Goal: Transaction & Acquisition: Purchase product/service

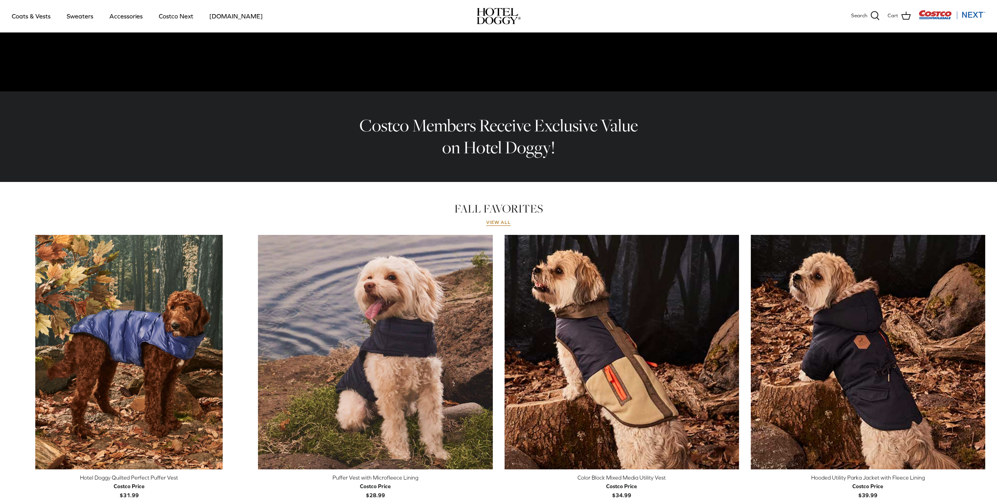
scroll to position [196, 0]
click at [496, 225] on link "View all" at bounding box center [498, 223] width 25 height 6
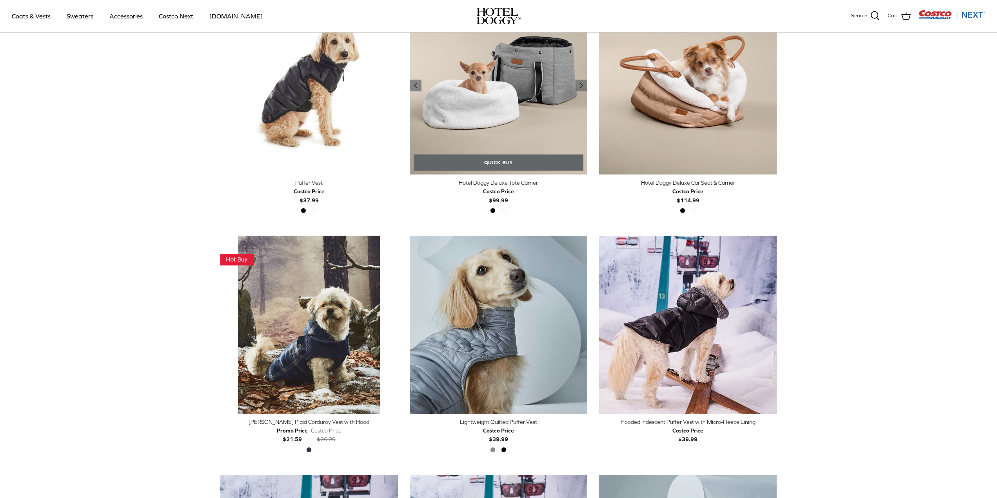
scroll to position [1020, 0]
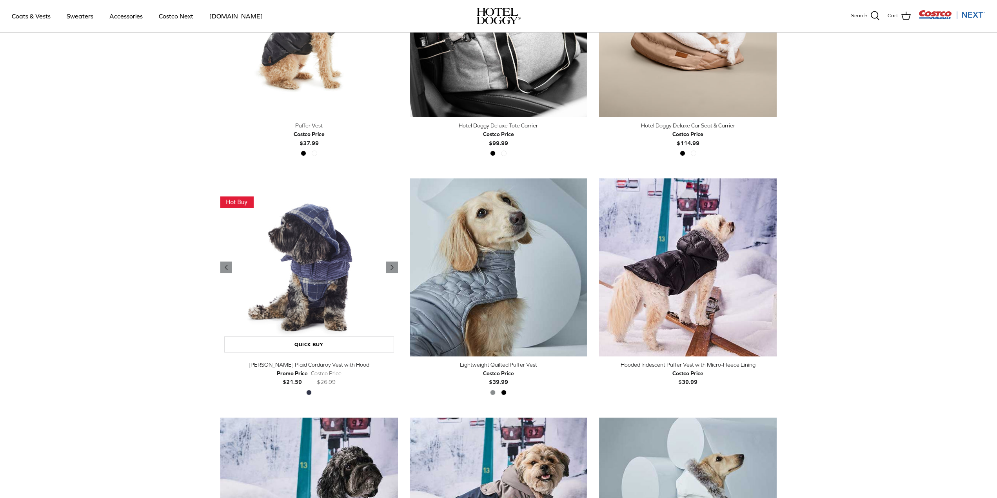
click at [320, 273] on img "Melton Plaid Corduroy Vest with Hood" at bounding box center [309, 267] width 178 height 178
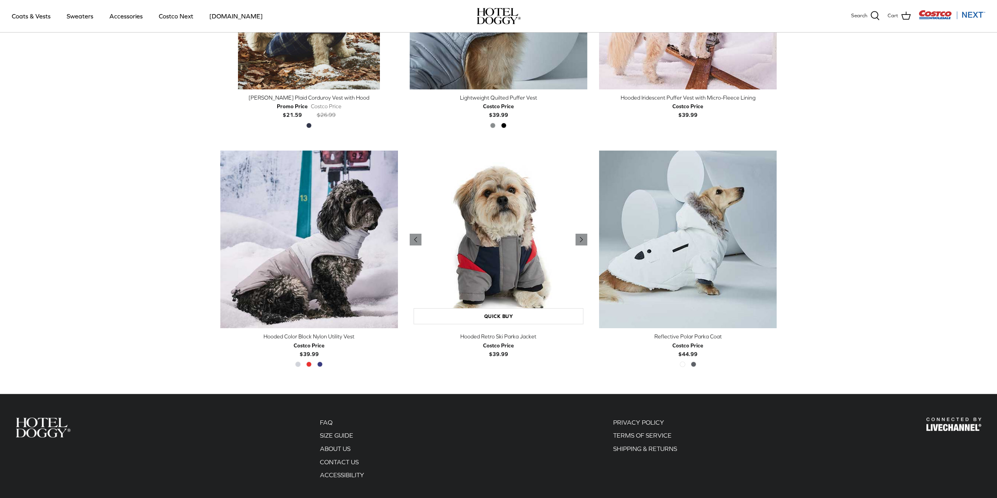
scroll to position [1346, 0]
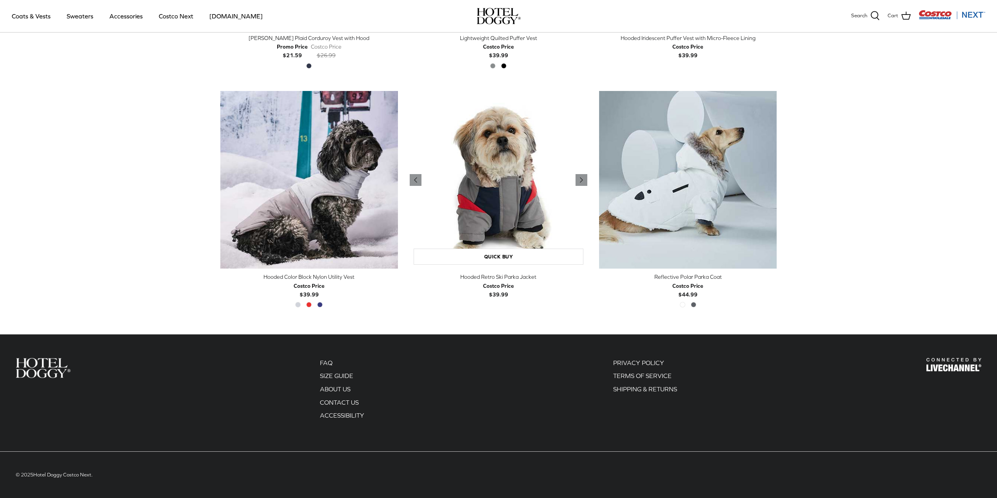
click at [499, 198] on img "Hooded Retro Ski Parka Jacket" at bounding box center [499, 180] width 178 height 178
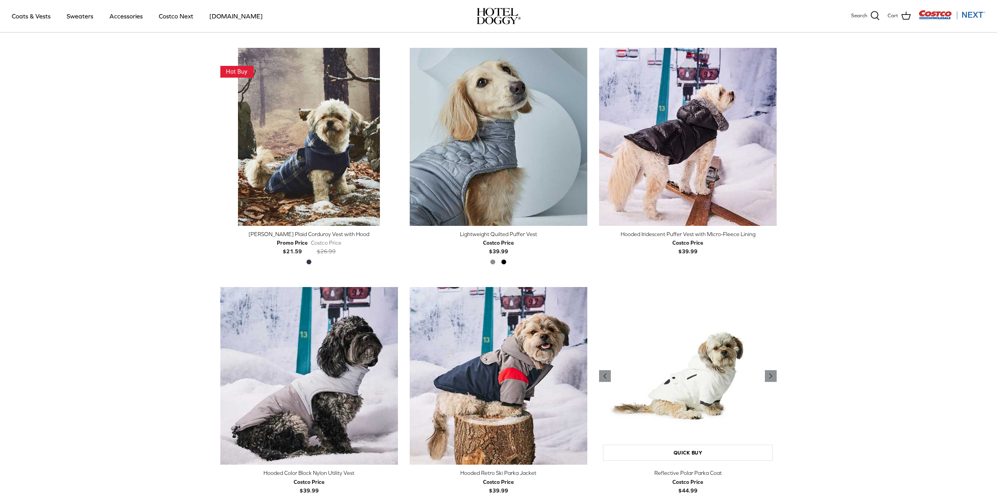
scroll to position [993, 0]
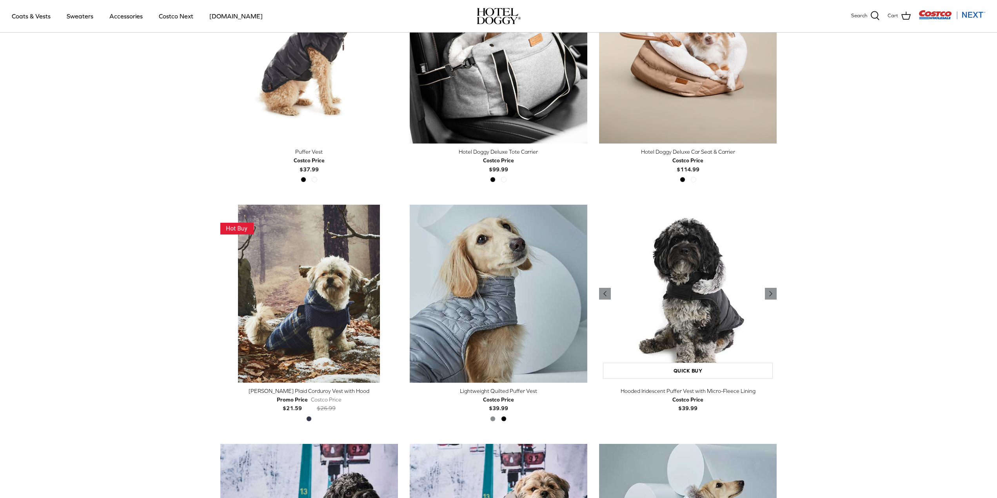
click at [702, 270] on img "Hooded Iridescent Puffer Vest with Micro-Fleece Lining" at bounding box center [688, 294] width 178 height 178
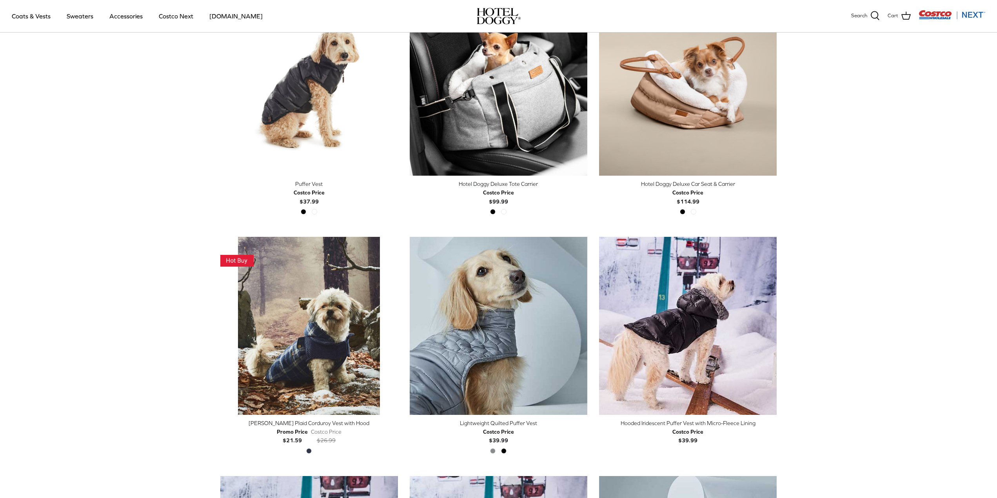
scroll to position [1000, 0]
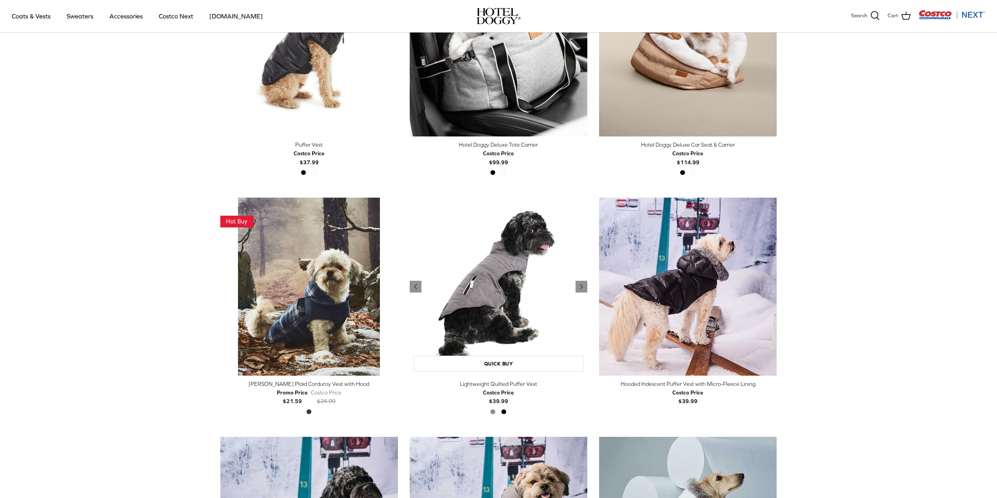
click at [495, 281] on img "Lightweight Quilted Puffer Vest" at bounding box center [499, 287] width 178 height 178
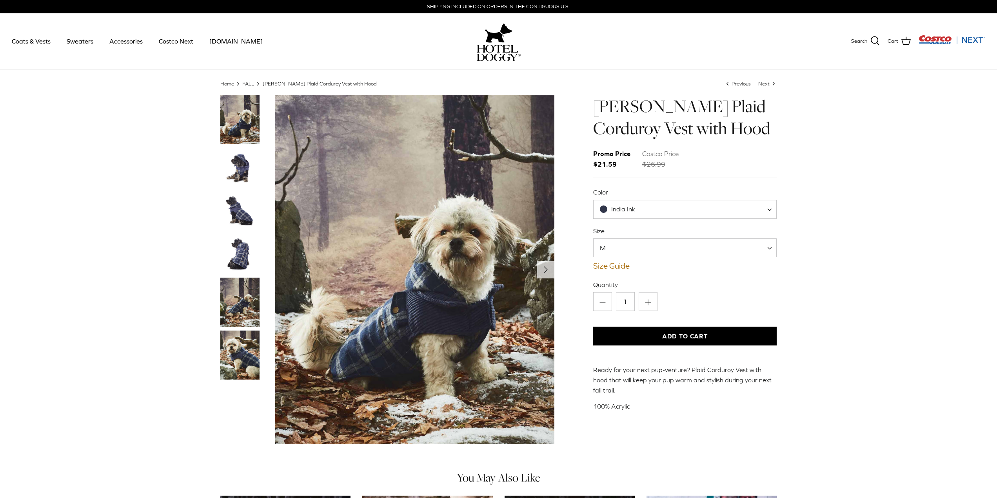
click at [237, 205] on img "Thumbnail Link" at bounding box center [239, 210] width 39 height 39
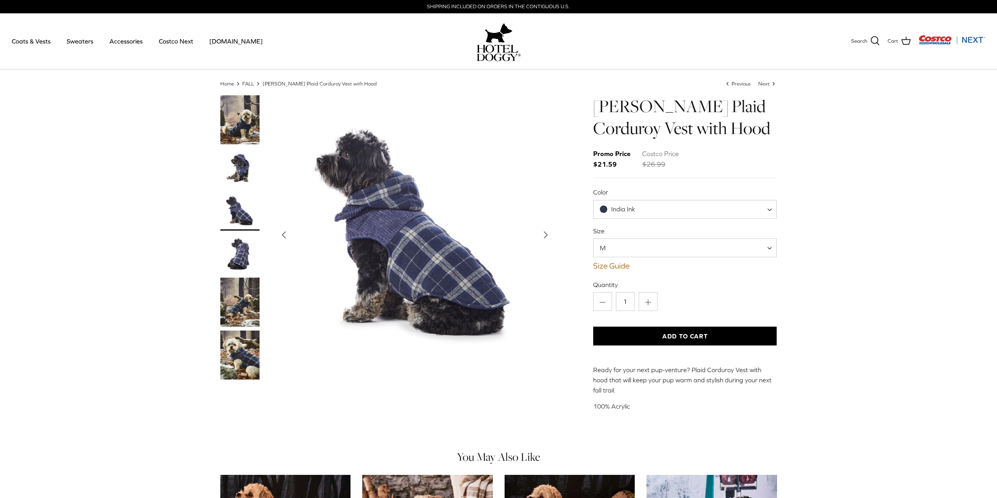
click at [235, 250] on img "Thumbnail Link" at bounding box center [239, 254] width 39 height 39
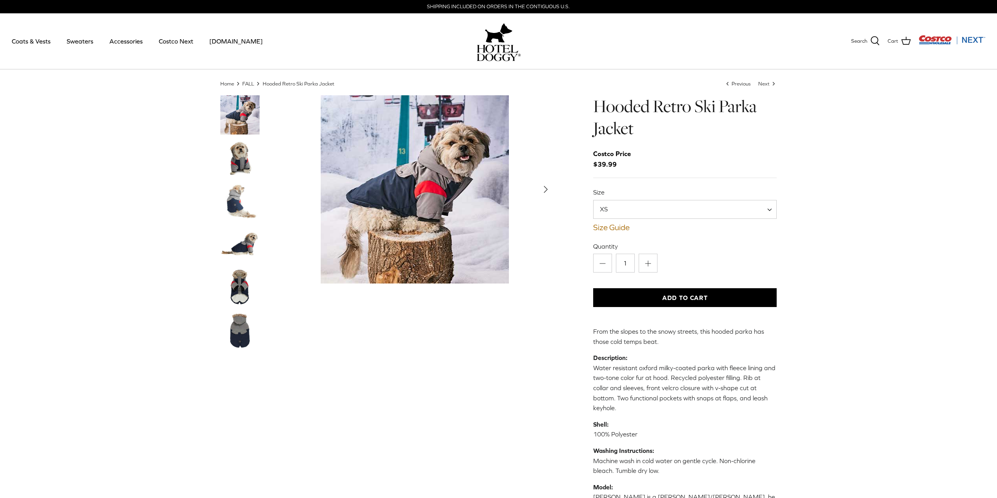
click at [247, 160] on img "Thumbnail Link" at bounding box center [239, 157] width 39 height 39
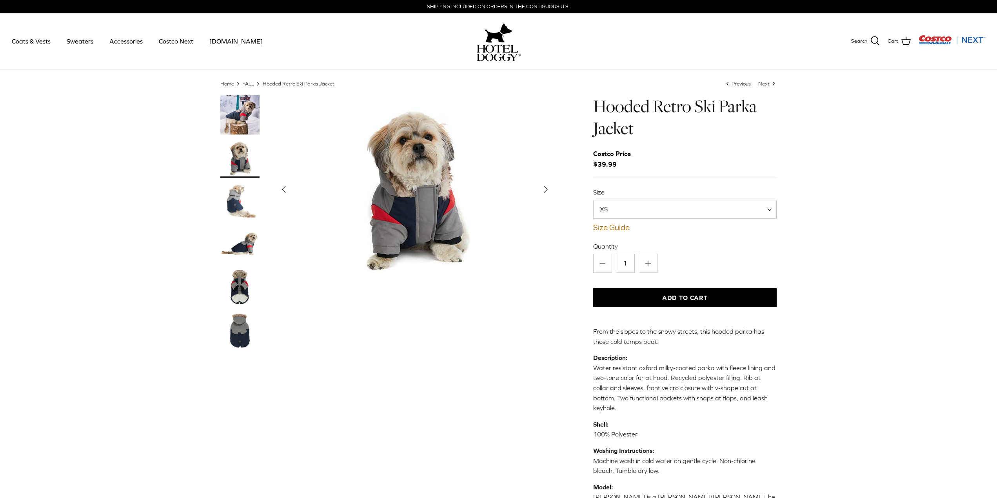
click at [240, 204] on img "Thumbnail Link" at bounding box center [239, 201] width 39 height 39
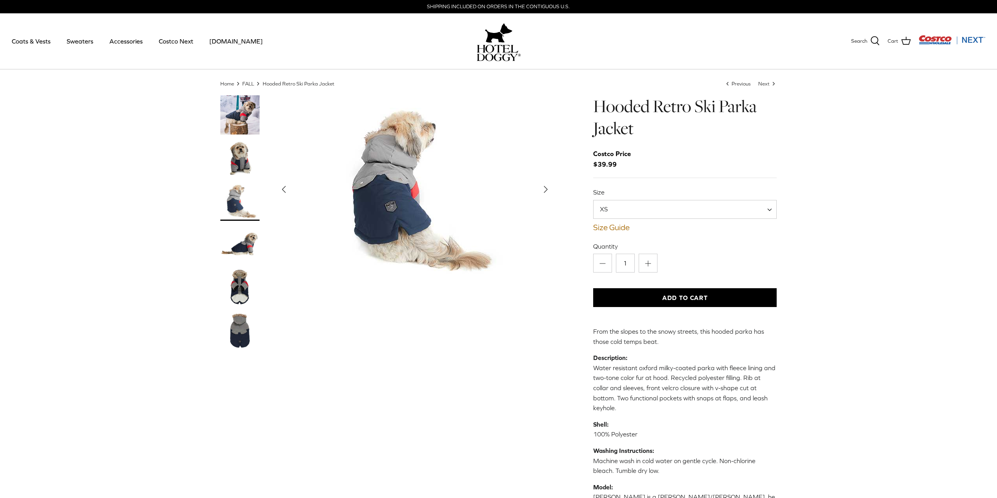
click at [240, 243] on img "Thumbnail Link" at bounding box center [239, 244] width 39 height 39
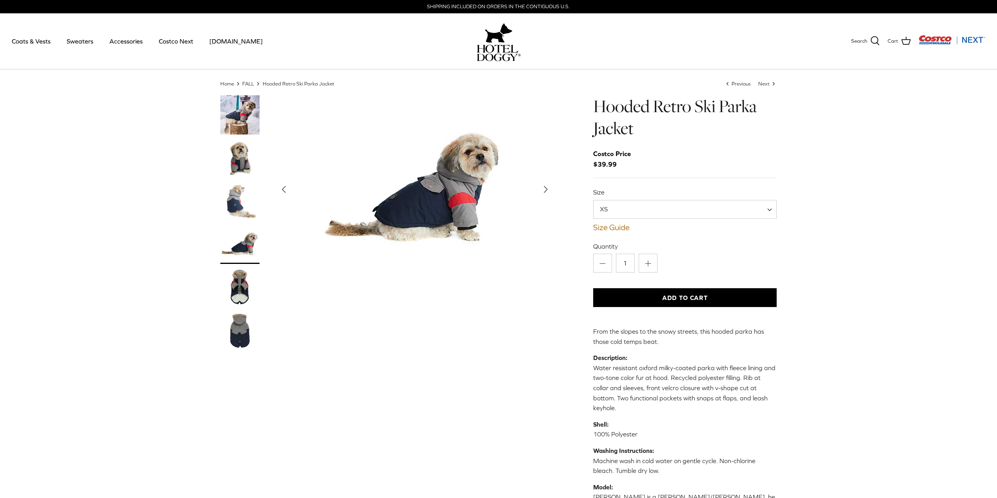
click at [244, 286] on img "Thumbnail Link" at bounding box center [239, 287] width 39 height 39
click at [238, 290] on img "Thumbnail Link" at bounding box center [239, 287] width 39 height 39
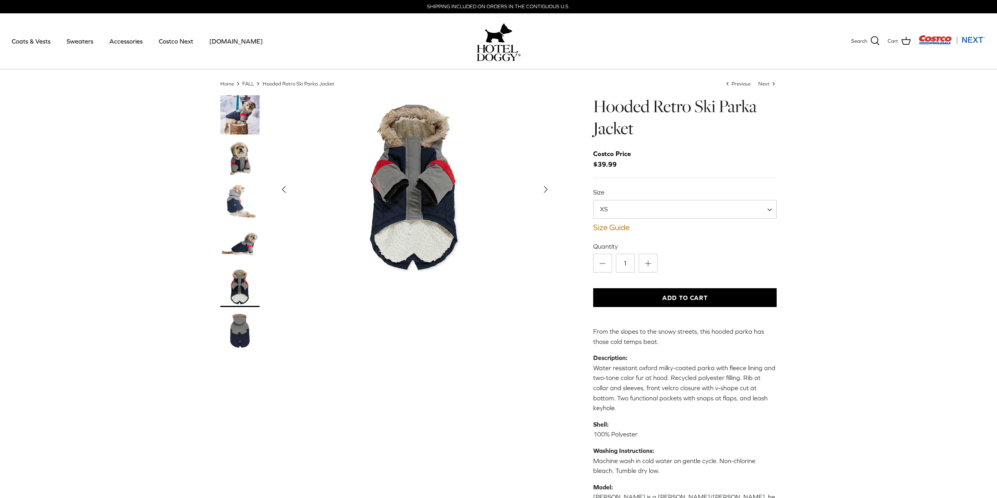
click at [240, 330] on img "Thumbnail Link" at bounding box center [239, 330] width 39 height 39
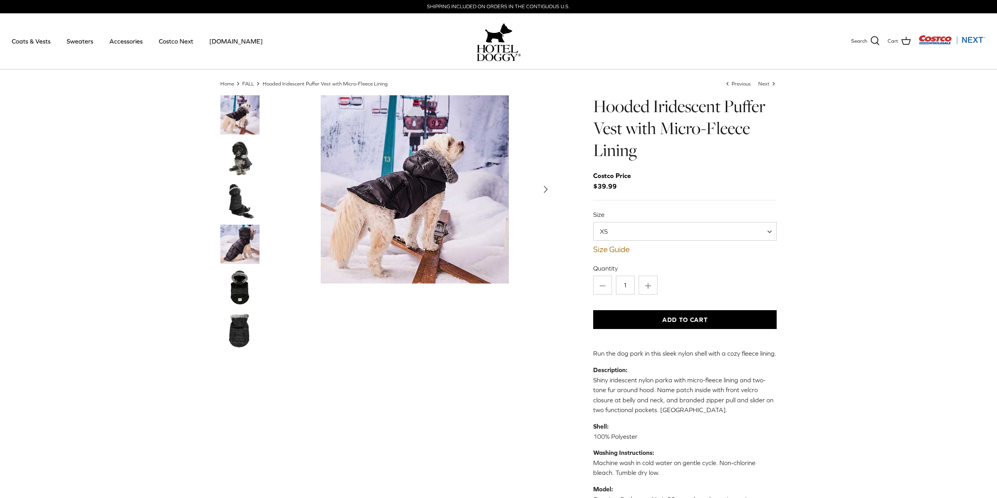
click at [233, 193] on img "Thumbnail Link" at bounding box center [239, 201] width 39 height 39
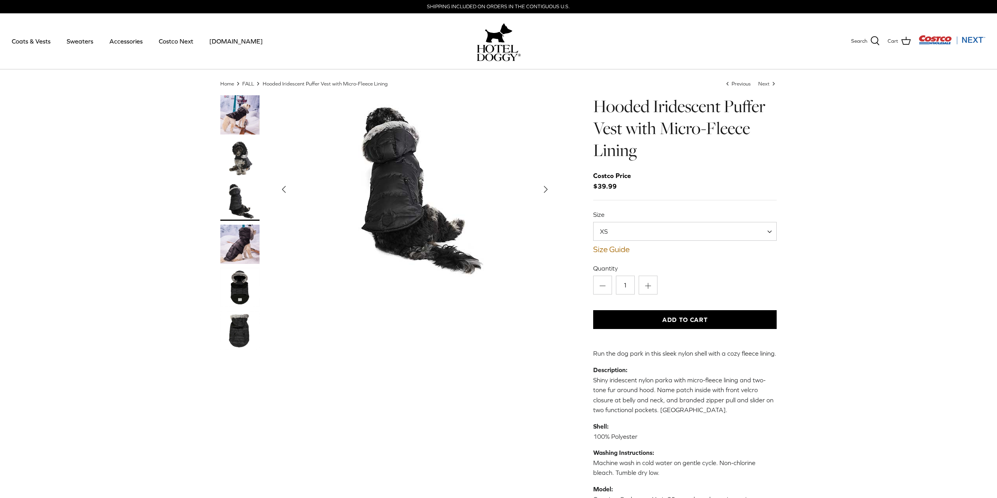
click at [242, 291] on img "Thumbnail Link" at bounding box center [239, 287] width 39 height 39
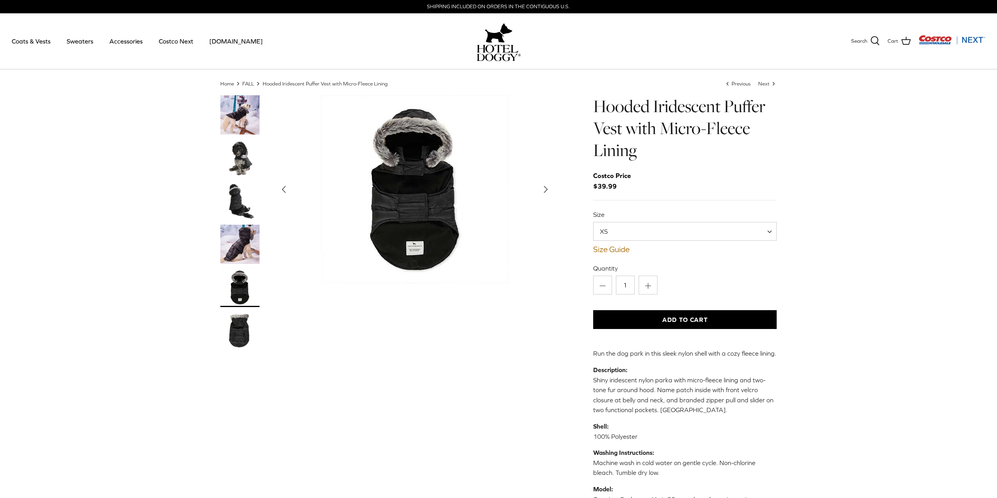
click at [247, 329] on img "Thumbnail Link" at bounding box center [239, 330] width 39 height 39
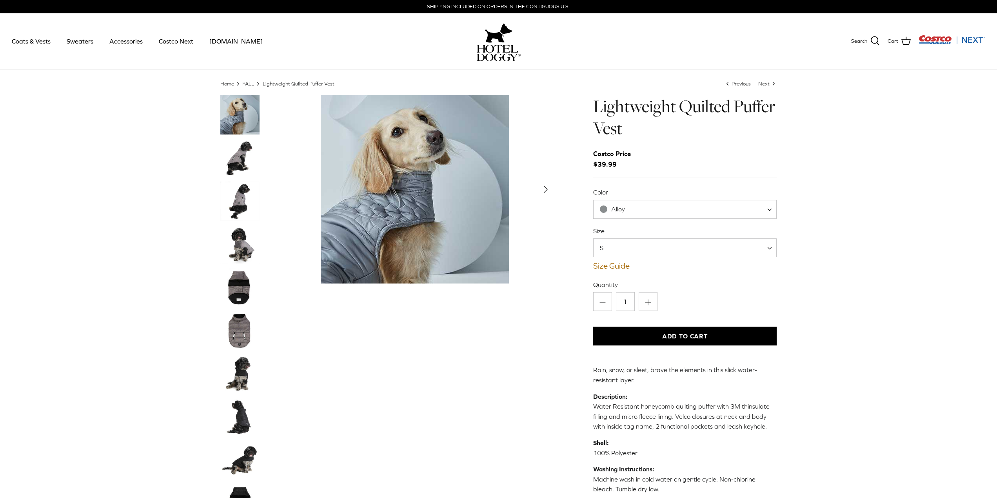
click at [241, 340] on img "Thumbnail Link" at bounding box center [239, 330] width 39 height 39
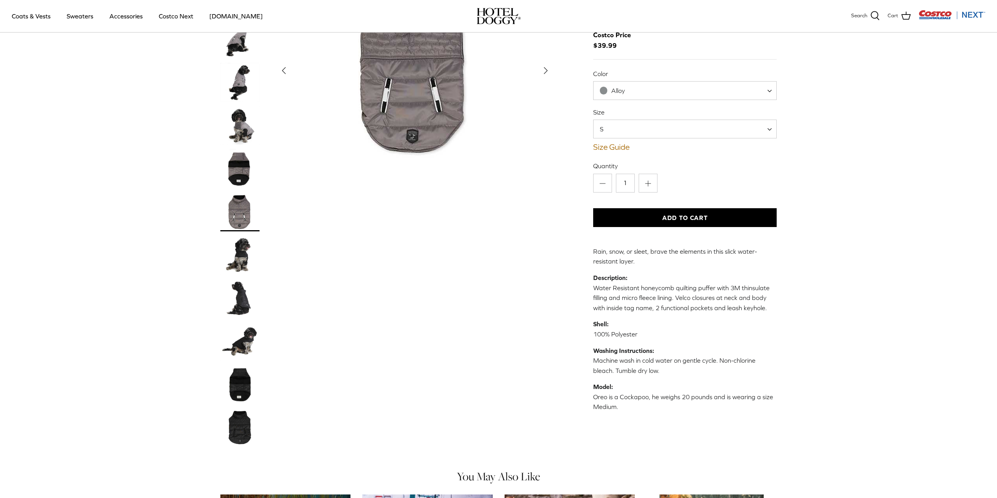
scroll to position [118, 0]
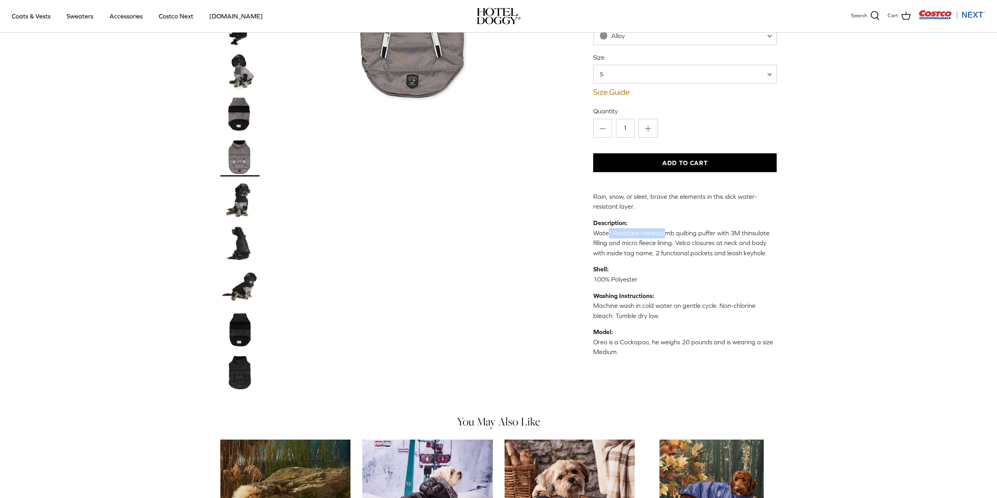
drag, startPoint x: 608, startPoint y: 234, endPoint x: 663, endPoint y: 234, distance: 54.9
click at [663, 234] on p "Description: Water Resistant honeycomb quilting puffer with 3M thinsulate filli…" at bounding box center [685, 238] width 184 height 40
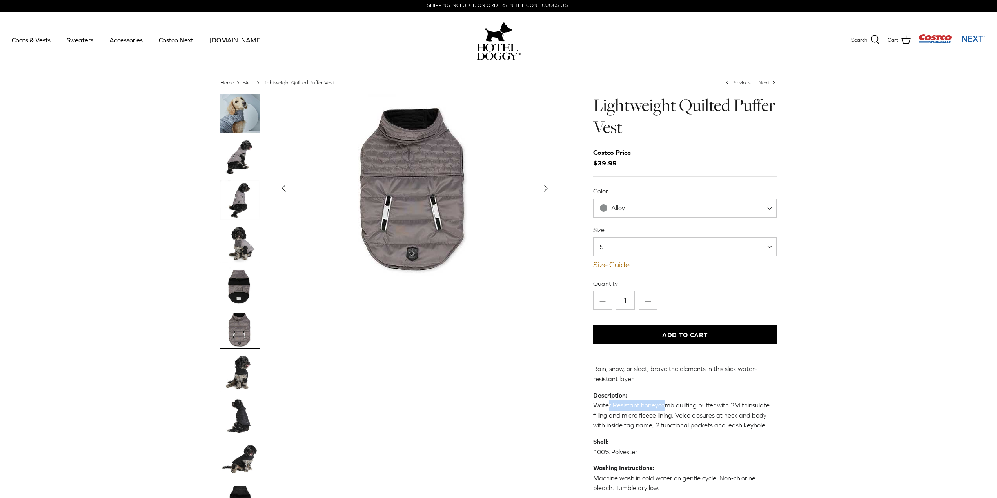
scroll to position [0, 0]
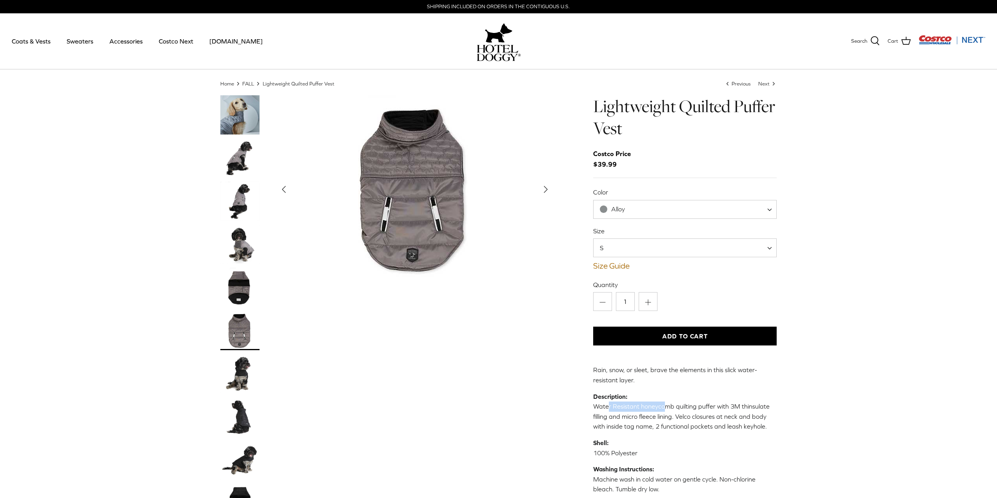
click at [652, 210] on span "Alloy" at bounding box center [685, 209] width 184 height 19
click at [527, 221] on div "Show Gallery" at bounding box center [414, 189] width 279 height 188
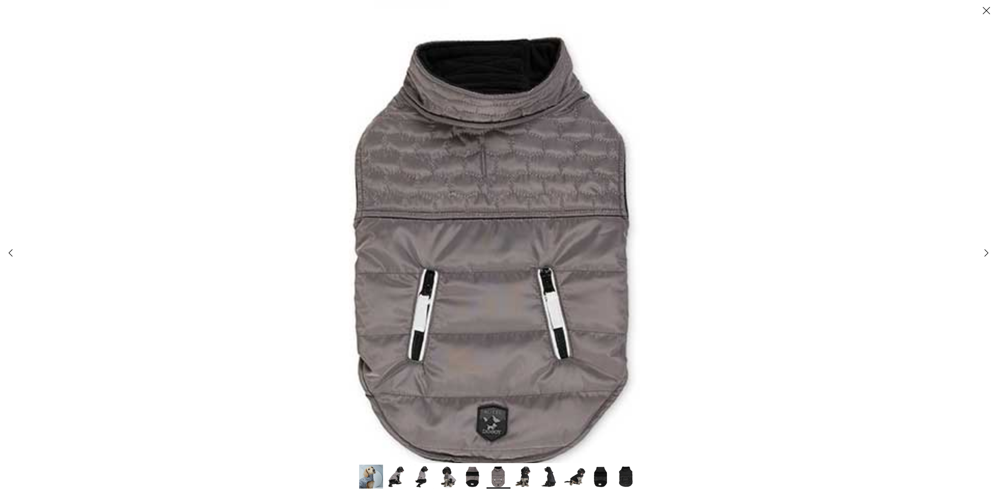
click at [310, 141] on img at bounding box center [499, 249] width 498 height 498
click at [269, 120] on img at bounding box center [499, 249] width 498 height 498
click at [988, 12] on line at bounding box center [987, 10] width 7 height 7
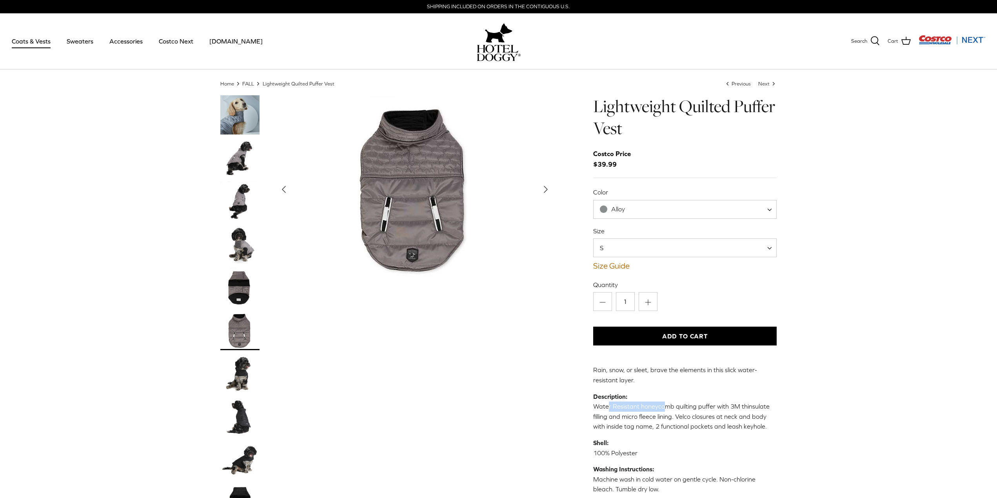
click at [32, 42] on link "Coats & Vests" at bounding box center [31, 41] width 53 height 27
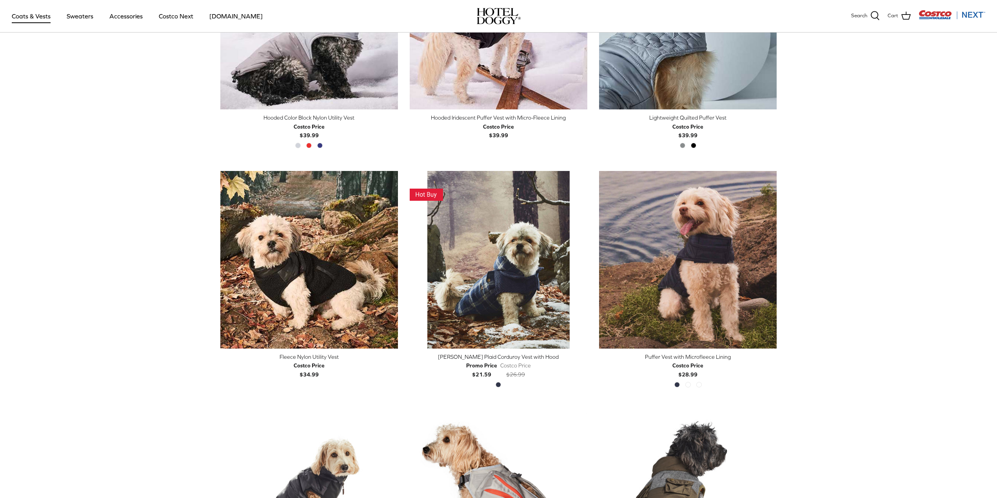
scroll to position [628, 0]
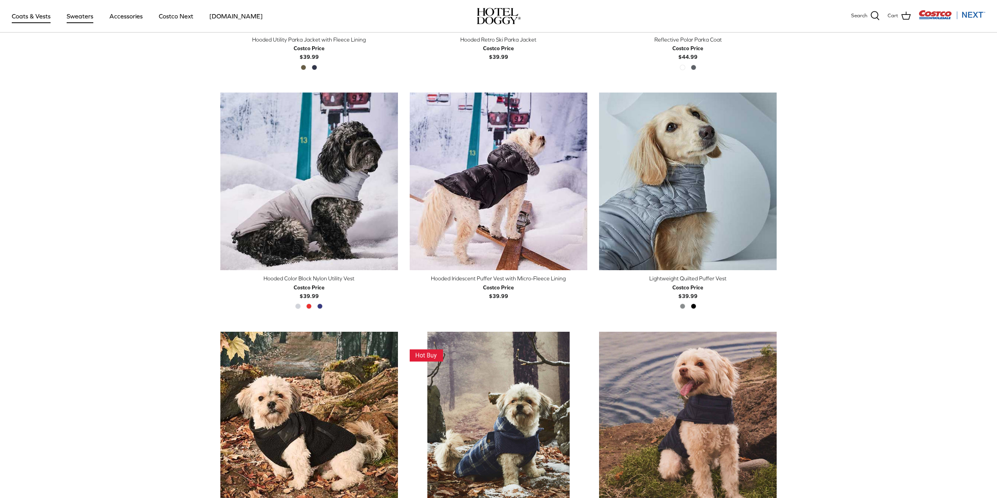
click at [80, 18] on link "Sweaters" at bounding box center [80, 16] width 41 height 27
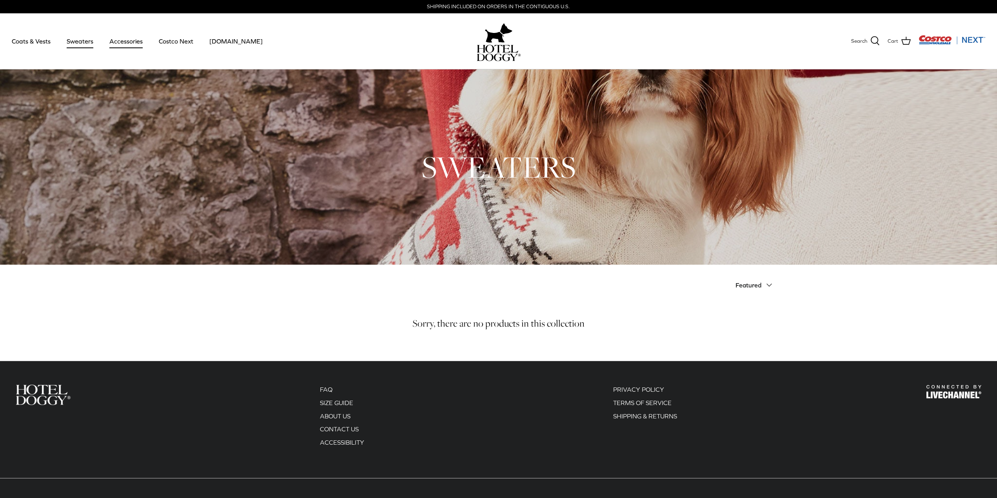
click at [131, 40] on link "Accessories" at bounding box center [125, 41] width 47 height 27
